Goal: Information Seeking & Learning: Learn about a topic

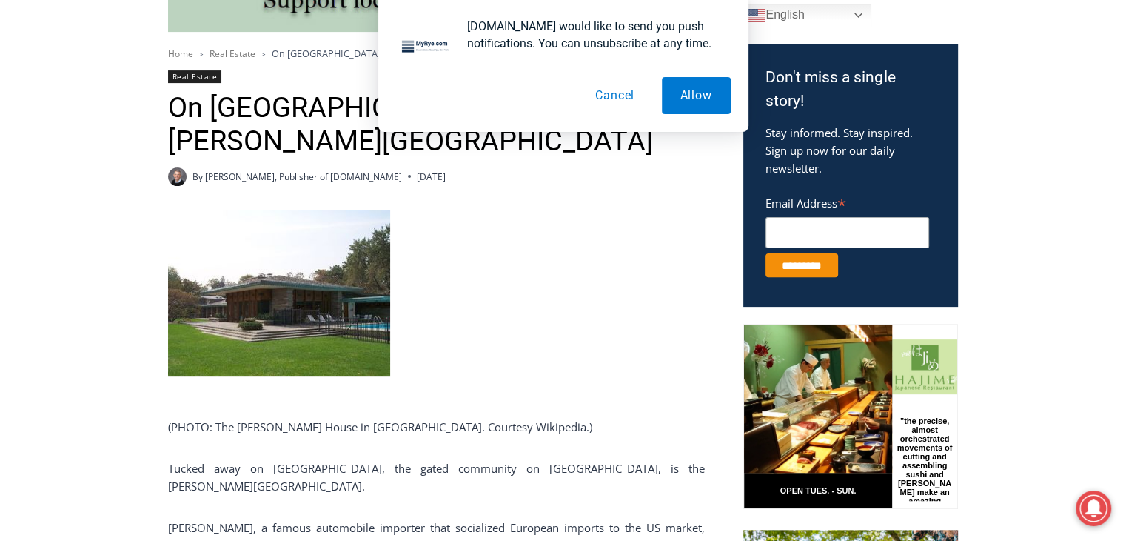
click at [309, 241] on img at bounding box center [279, 293] width 222 height 167
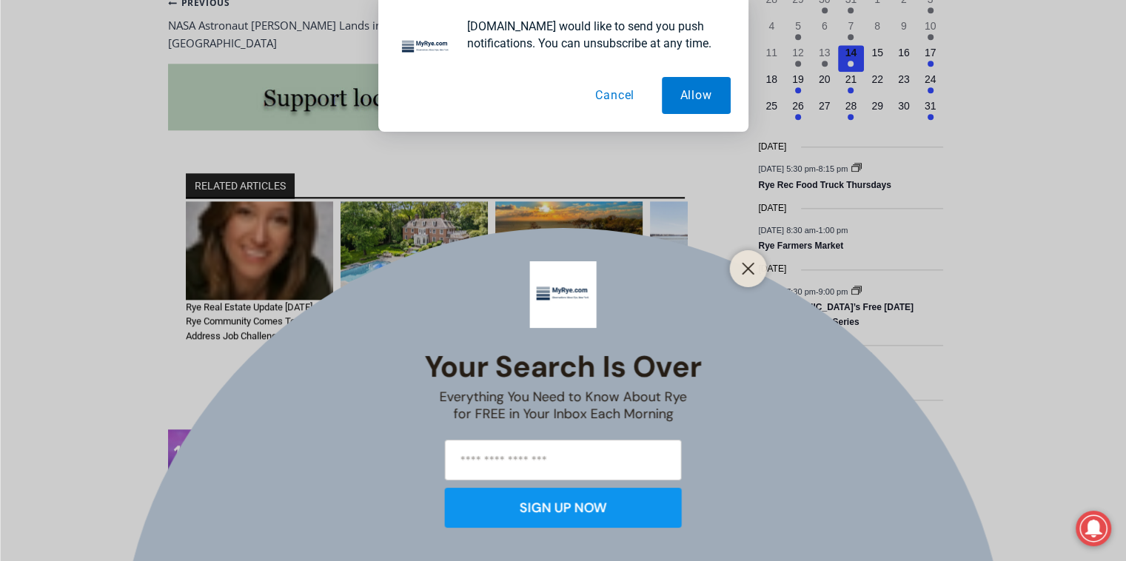
scroll to position [1573, 0]
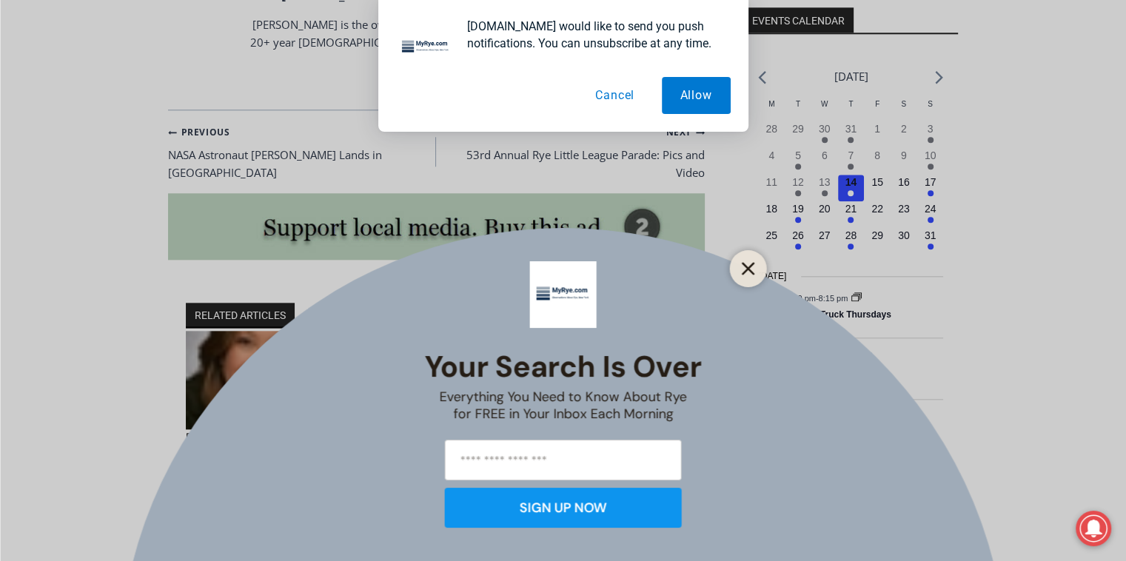
click at [465, 276] on button "Close" at bounding box center [748, 268] width 21 height 21
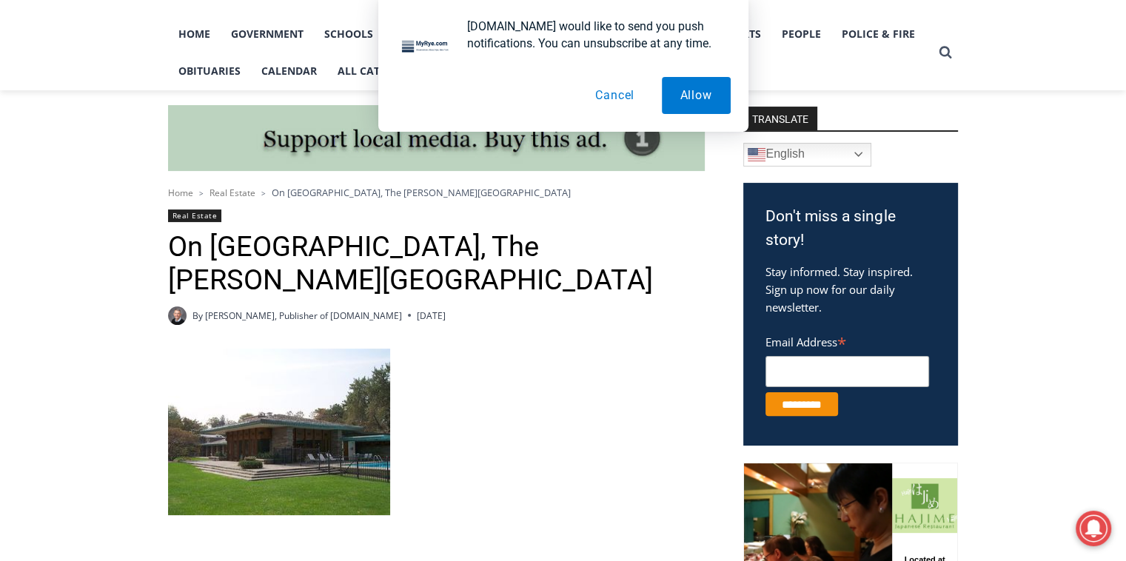
scroll to position [228, 0]
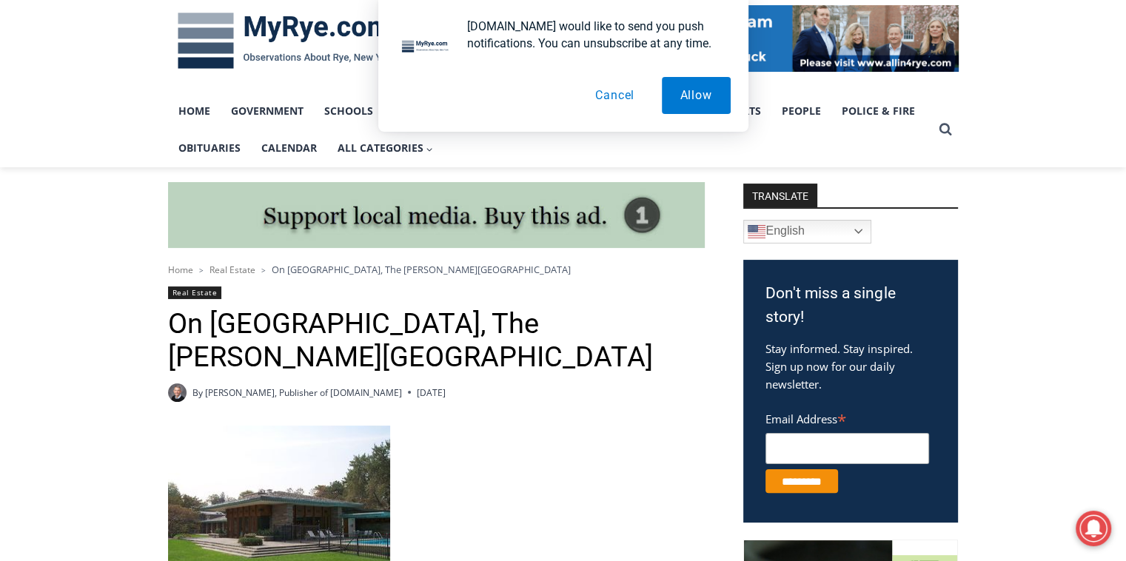
click at [252, 362] on img at bounding box center [279, 509] width 222 height 167
